Goal: Information Seeking & Learning: Compare options

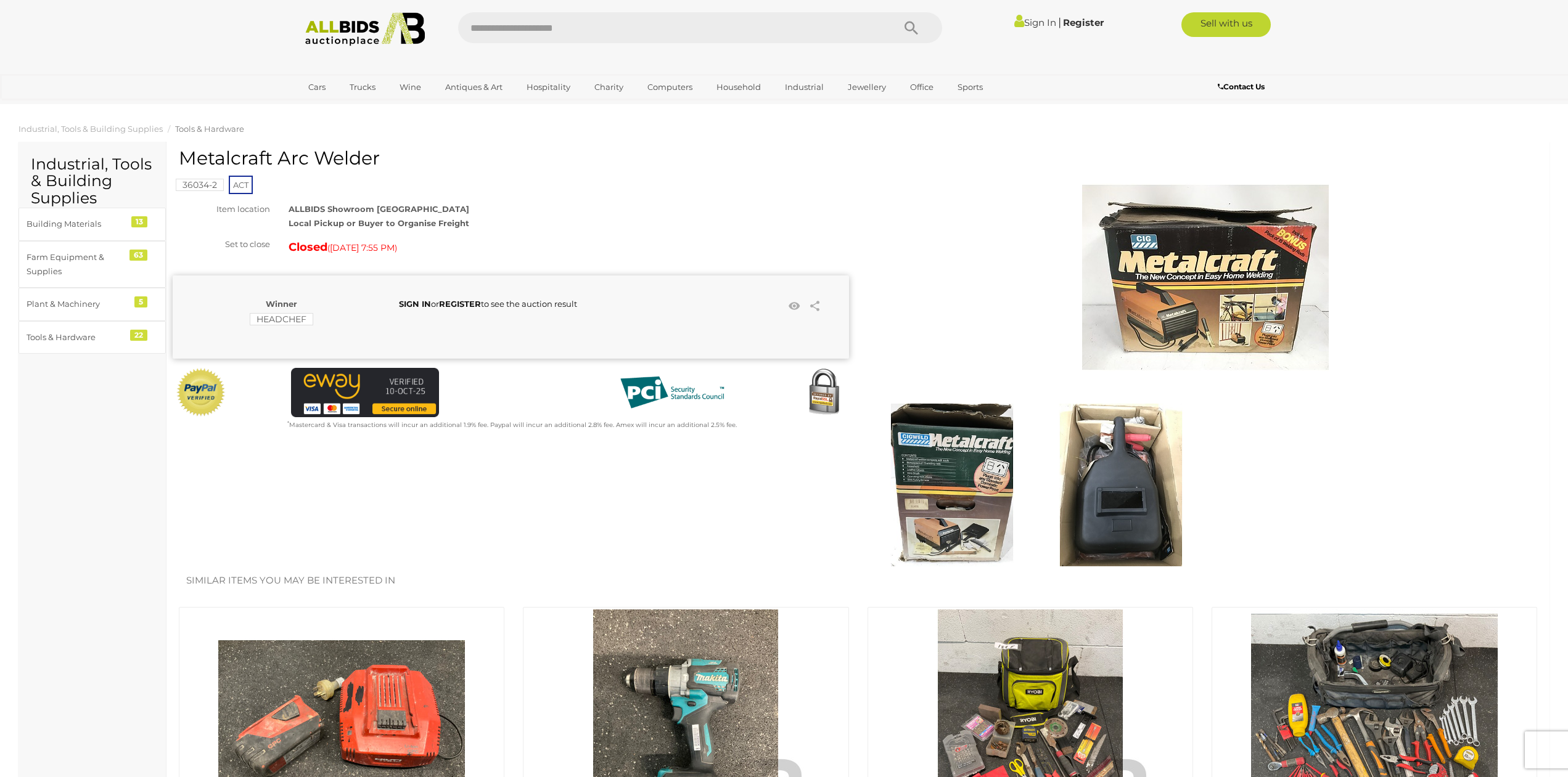
click at [1226, 261] on img at bounding box center [1205, 278] width 247 height 247
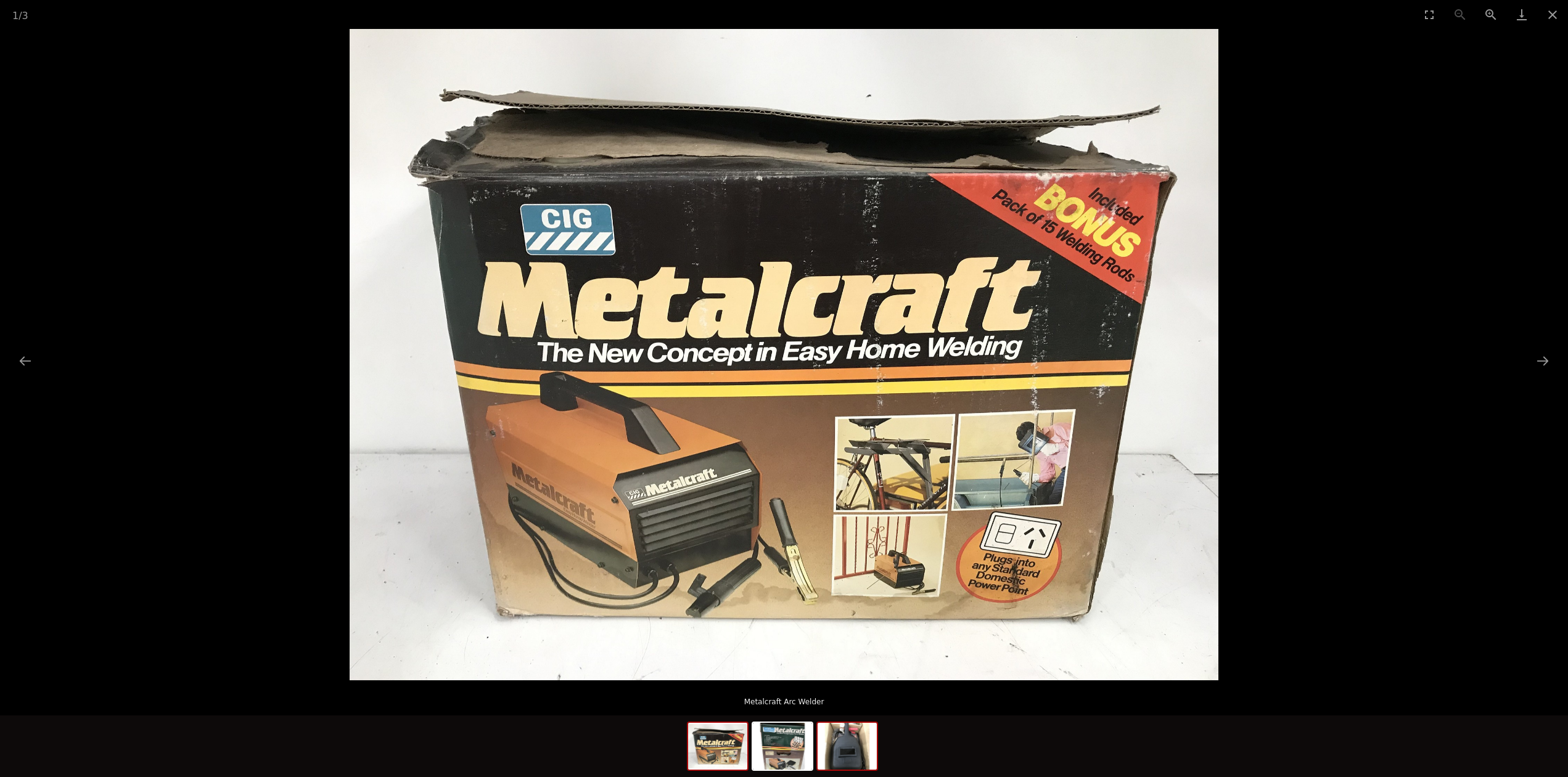
click at [840, 751] on img at bounding box center [847, 747] width 59 height 47
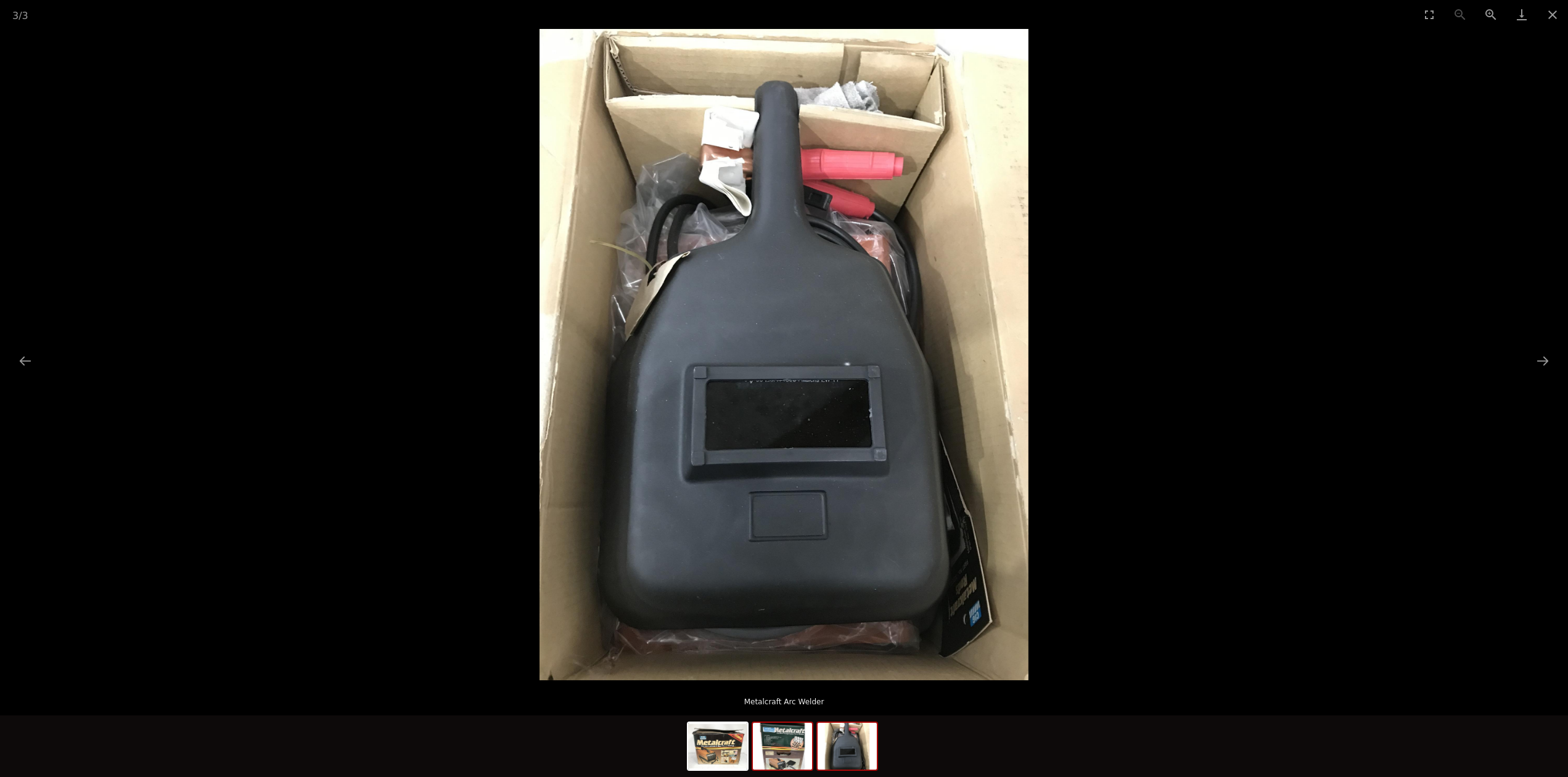
click at [802, 761] on img at bounding box center [783, 747] width 59 height 47
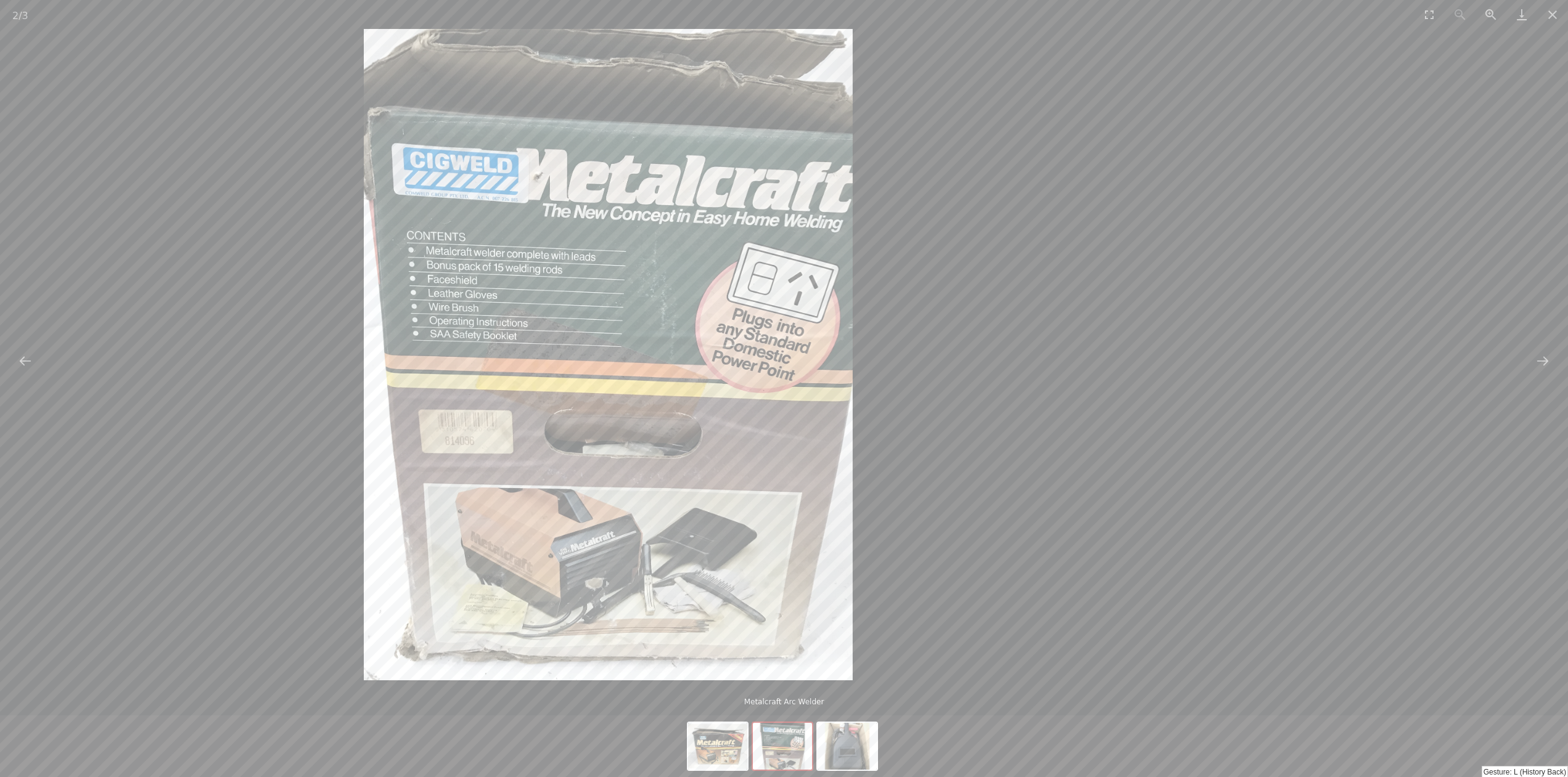
drag, startPoint x: 1216, startPoint y: 540, endPoint x: 1040, endPoint y: 546, distance: 176.1
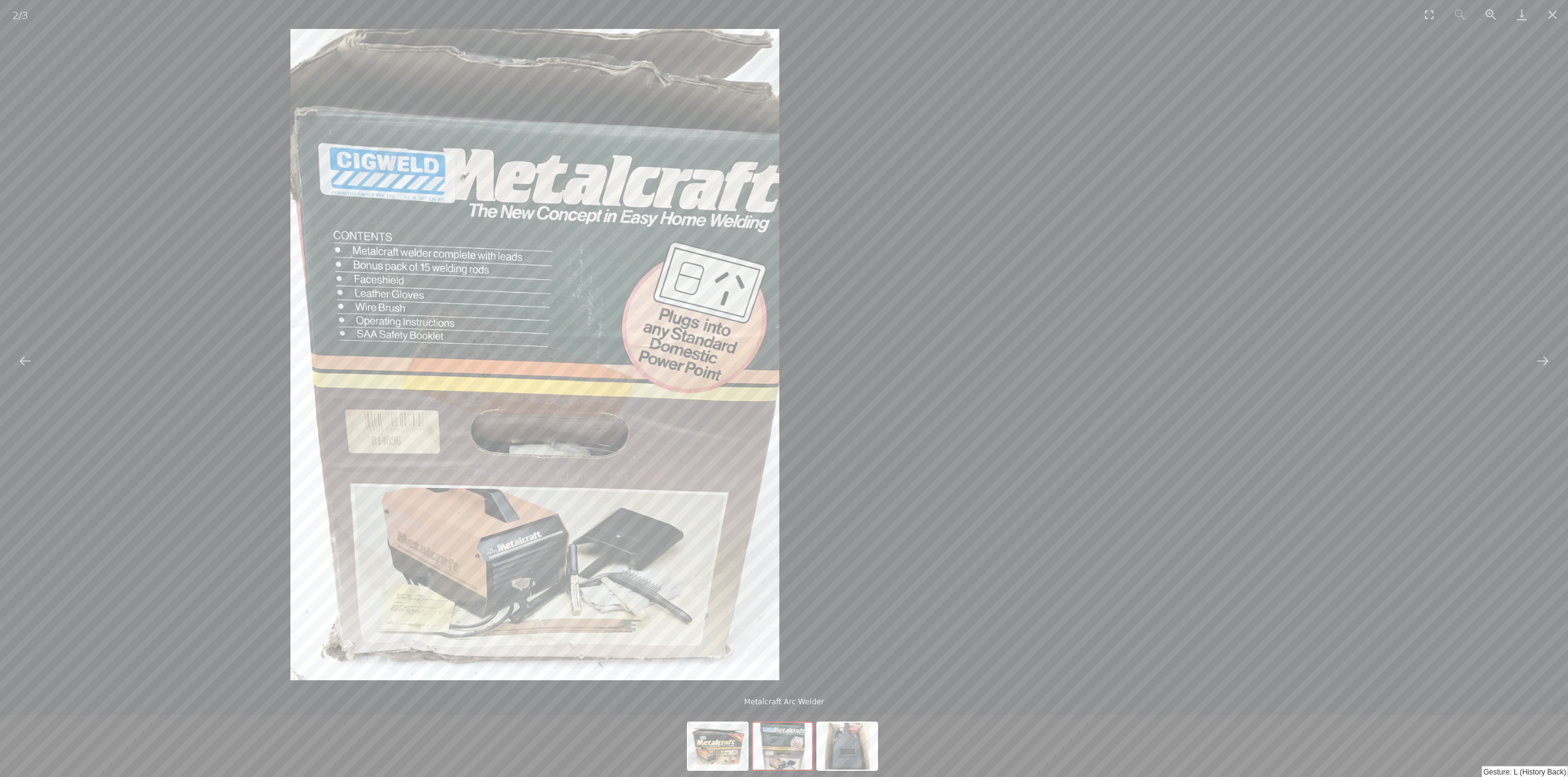
drag, startPoint x: 724, startPoint y: 366, endPoint x: 419, endPoint y: 340, distance: 306.1
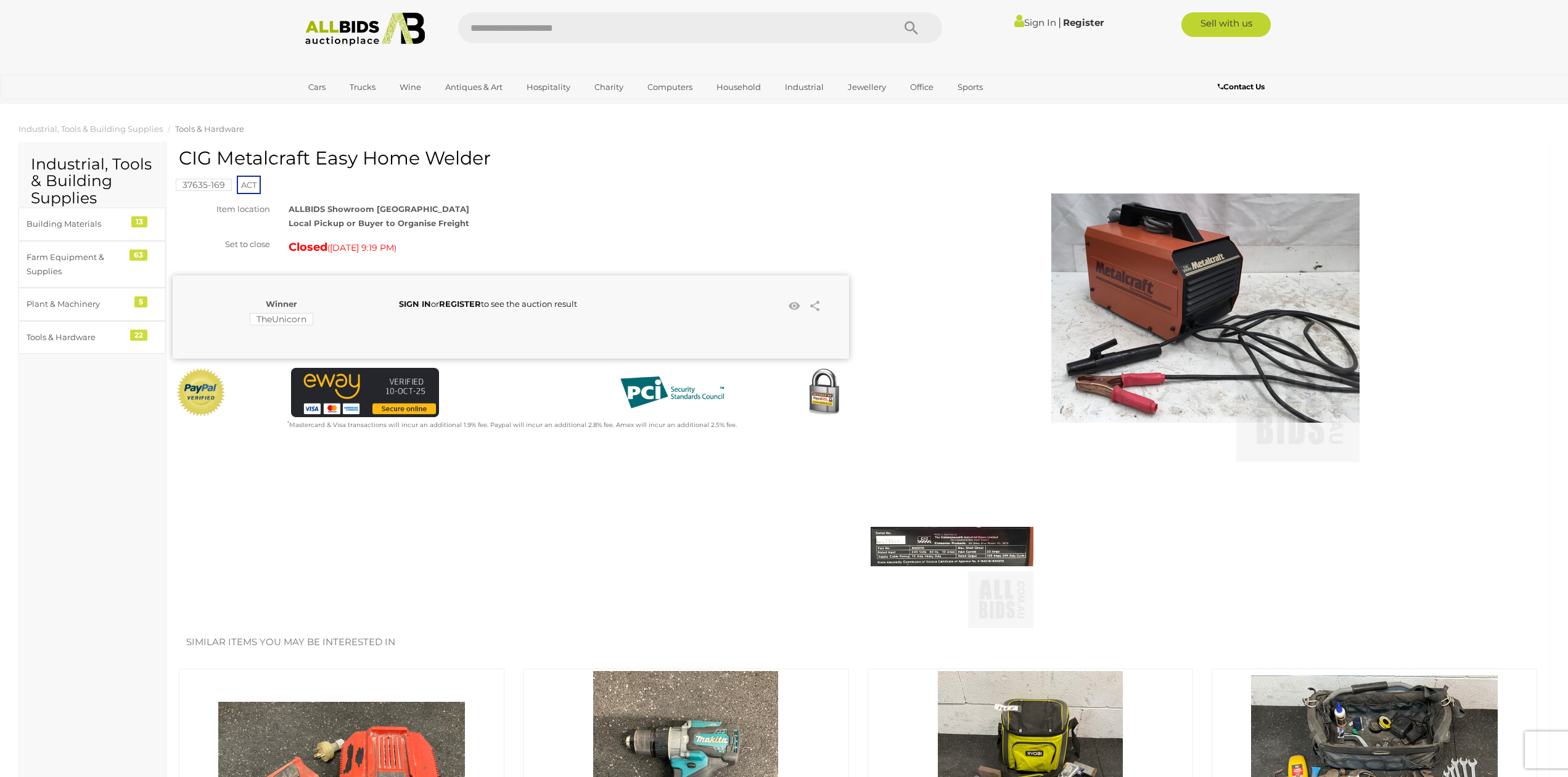
drag, startPoint x: 755, startPoint y: 222, endPoint x: 734, endPoint y: 230, distance: 22.5
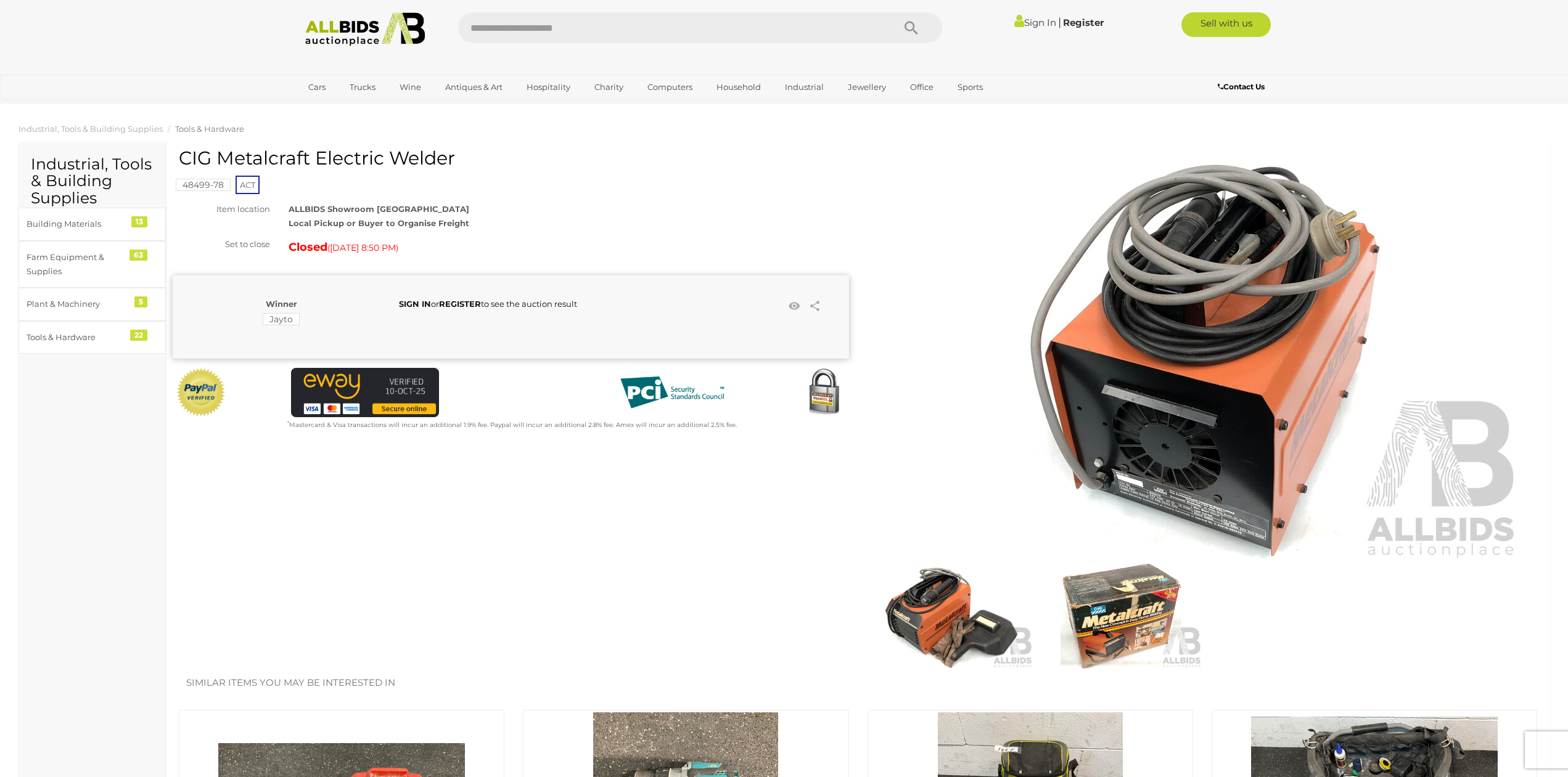
click at [1227, 506] on img at bounding box center [1205, 358] width 632 height 407
